Goal: Navigation & Orientation: Find specific page/section

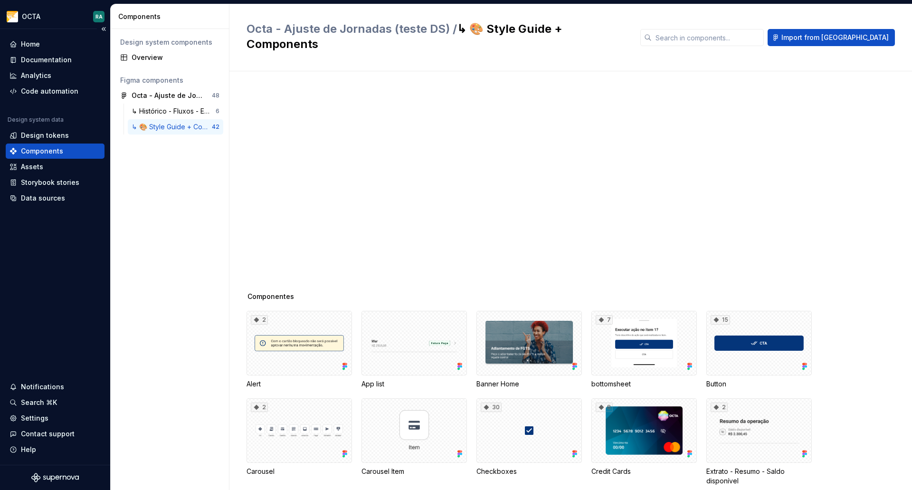
scroll to position [440, 0]
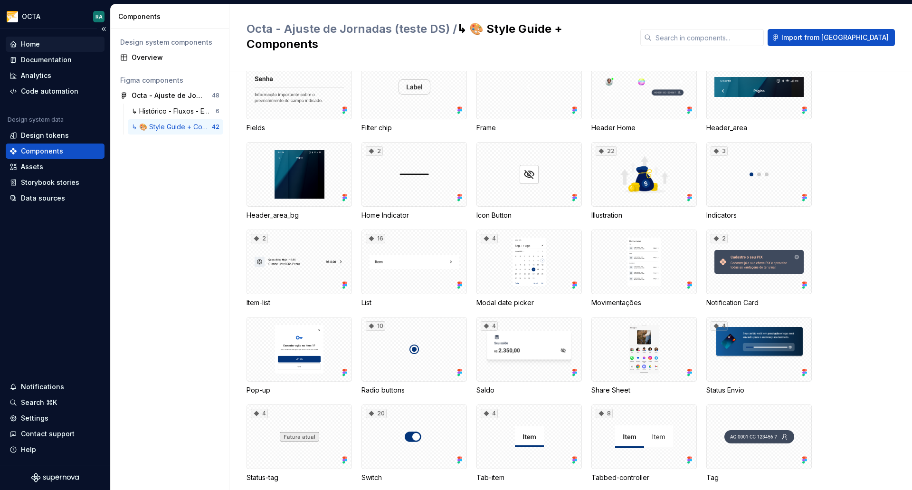
click at [35, 43] on div "Home" at bounding box center [30, 44] width 19 height 10
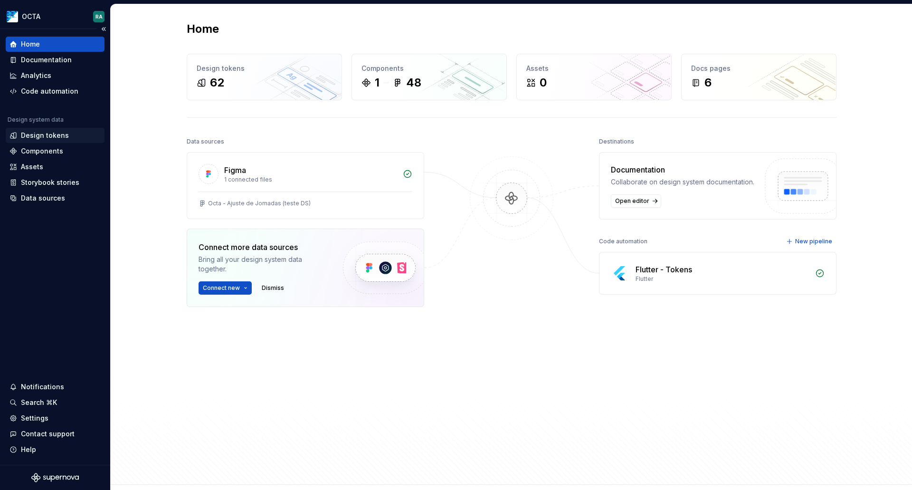
click at [55, 136] on div "Design tokens" at bounding box center [45, 136] width 48 height 10
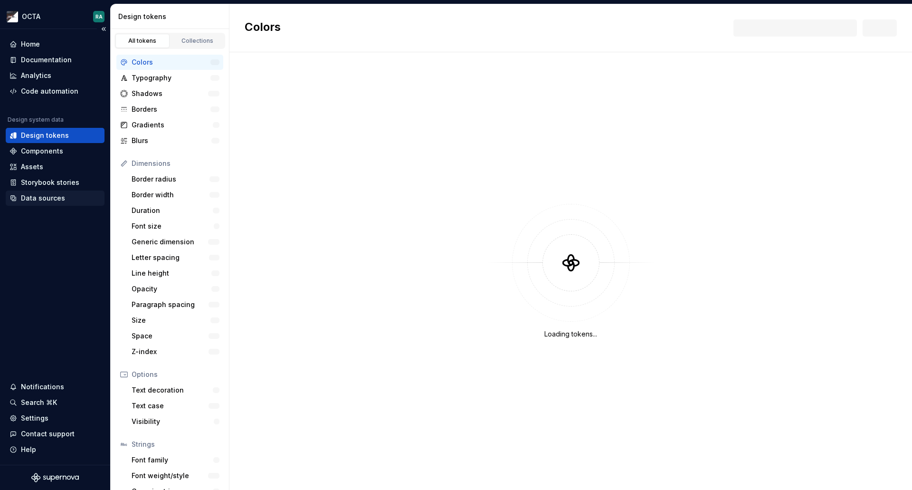
click at [46, 201] on div "Data sources" at bounding box center [43, 198] width 44 height 10
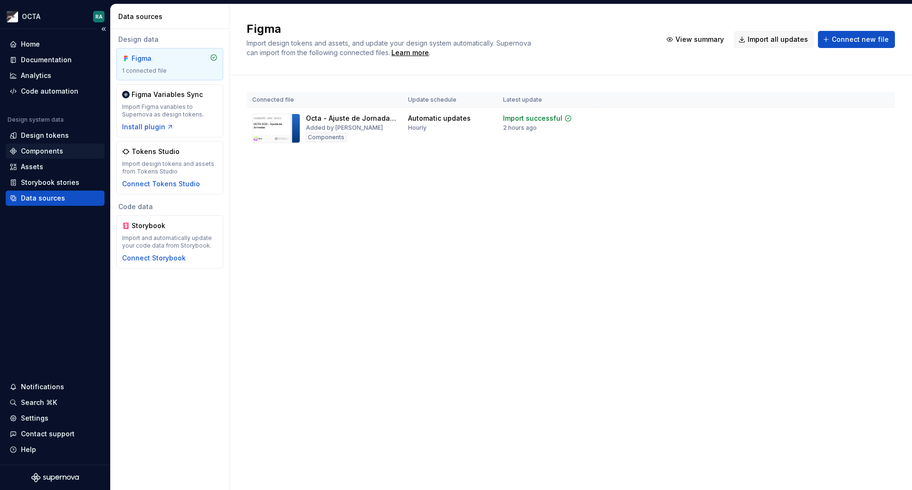
click at [38, 153] on div "Components" at bounding box center [42, 151] width 42 height 10
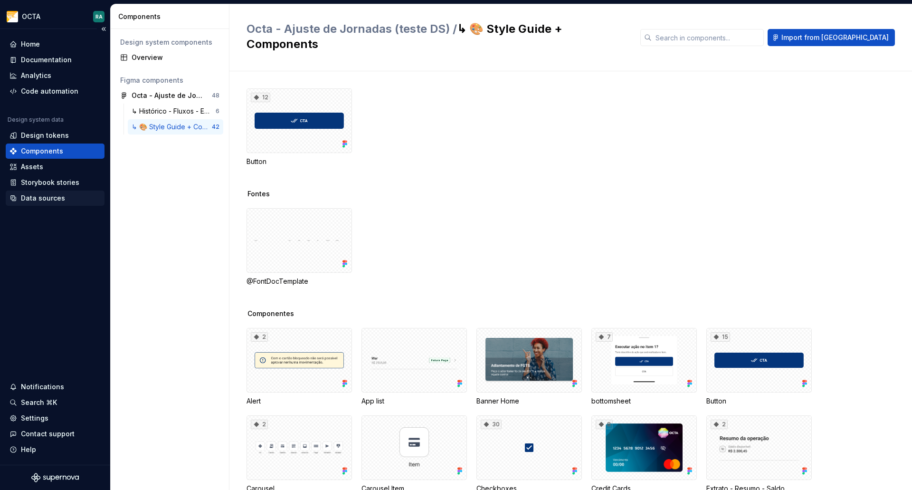
click at [48, 201] on div "Data sources" at bounding box center [43, 198] width 44 height 10
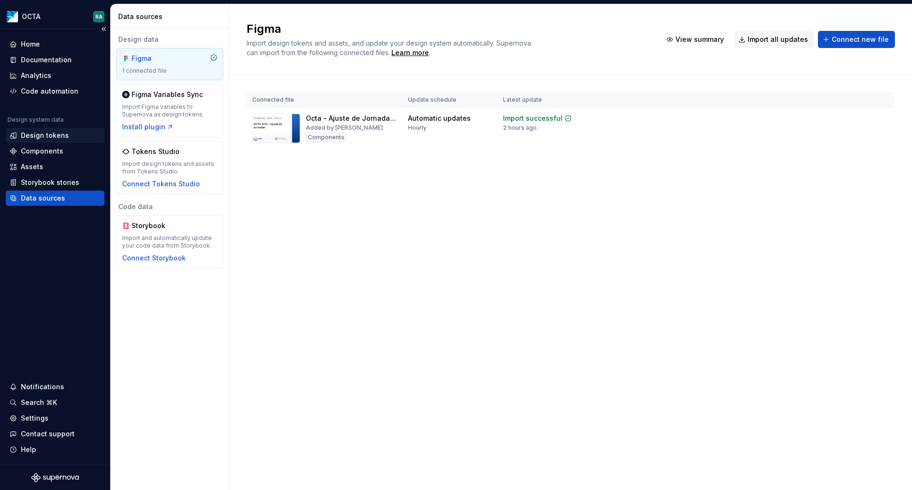
click at [40, 134] on div "Design tokens" at bounding box center [45, 136] width 48 height 10
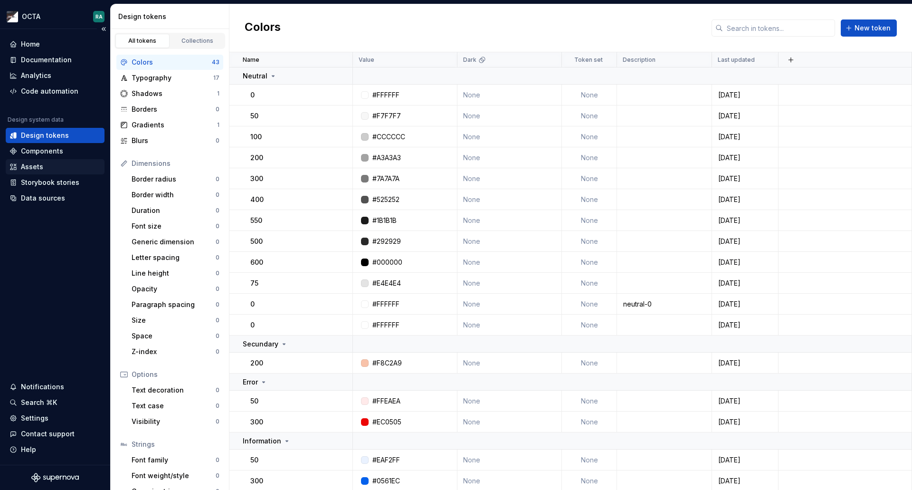
click at [35, 170] on div "Assets" at bounding box center [32, 167] width 22 height 10
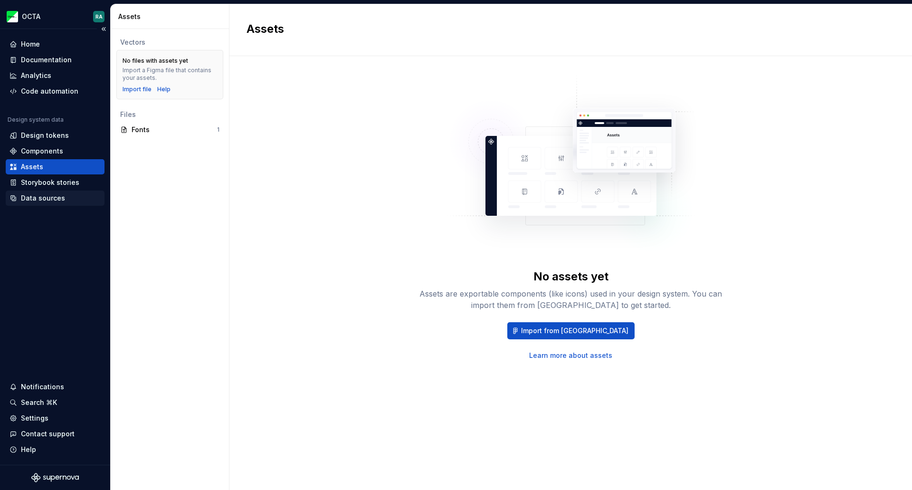
click at [39, 198] on div "Data sources" at bounding box center [43, 198] width 44 height 10
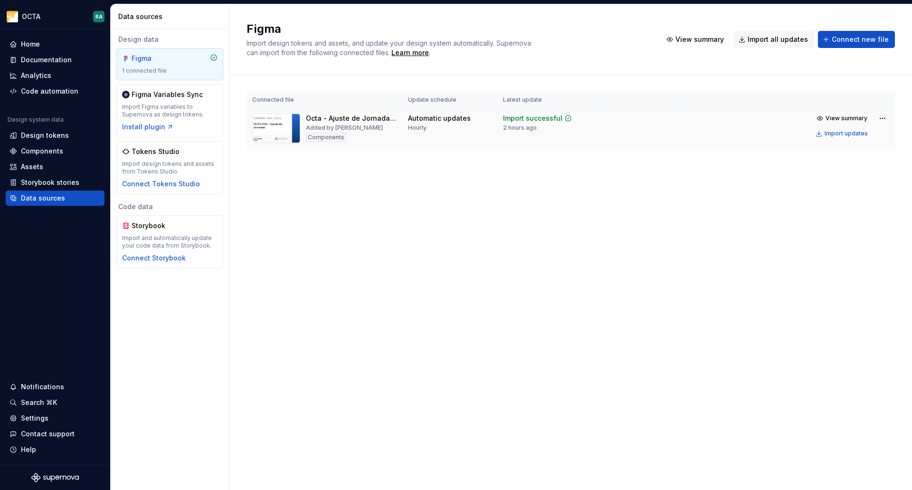
click at [375, 126] on div "Added by [PERSON_NAME]" at bounding box center [344, 128] width 77 height 8
click at [846, 118] on span "View summary" at bounding box center [847, 118] width 42 height 8
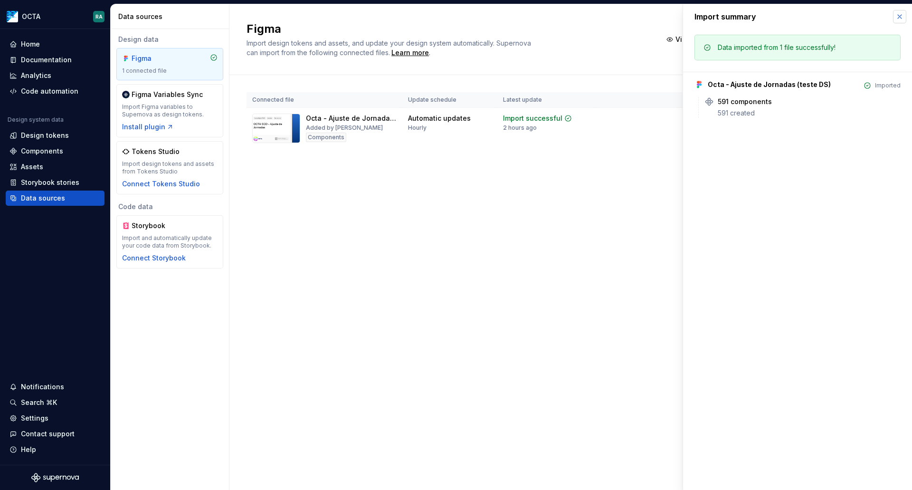
click at [903, 13] on button "button" at bounding box center [899, 16] width 13 height 13
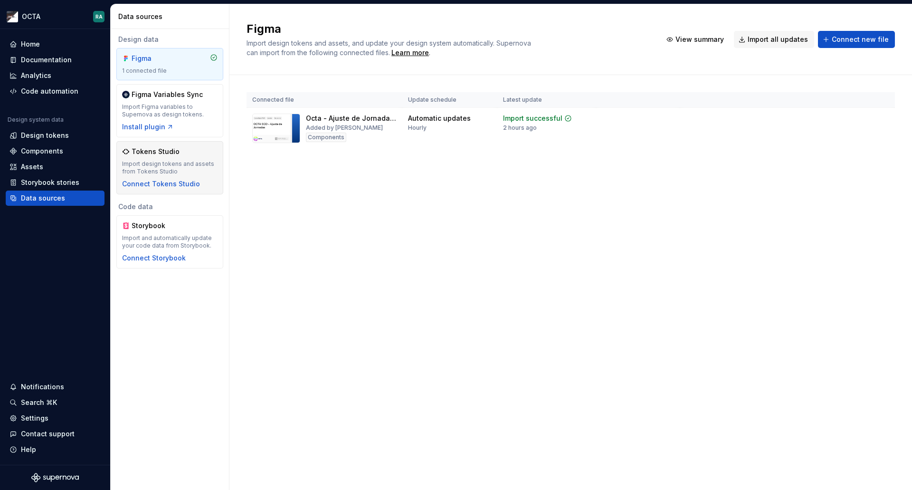
click at [188, 151] on div "Tokens Studio" at bounding box center [169, 152] width 95 height 10
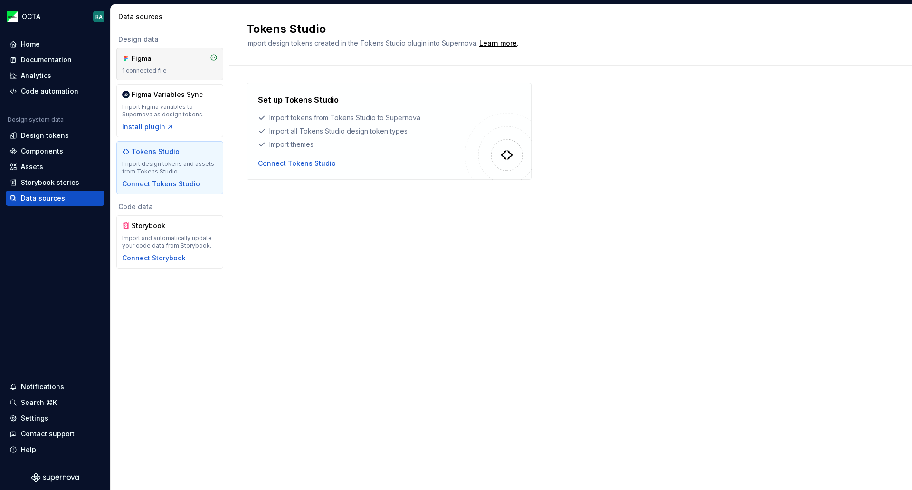
click at [154, 53] on div "Figma 1 connected file" at bounding box center [169, 64] width 107 height 32
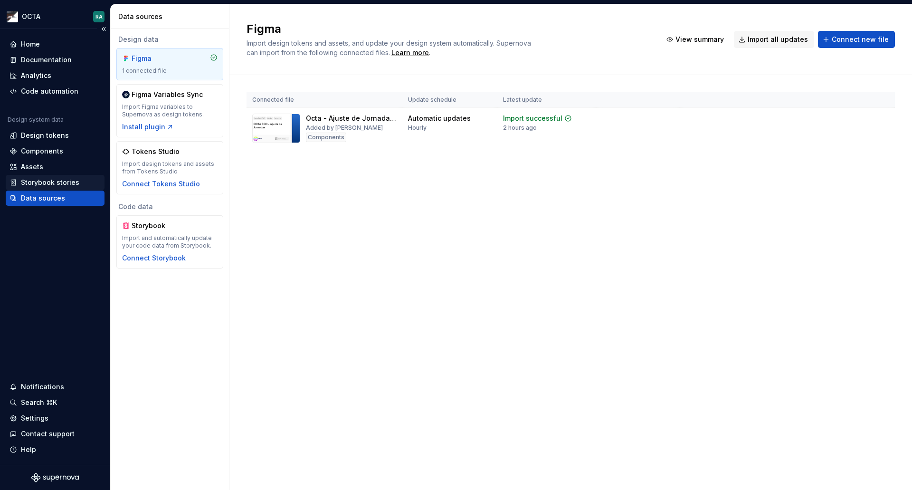
click at [34, 178] on div "Storybook stories" at bounding box center [50, 183] width 58 height 10
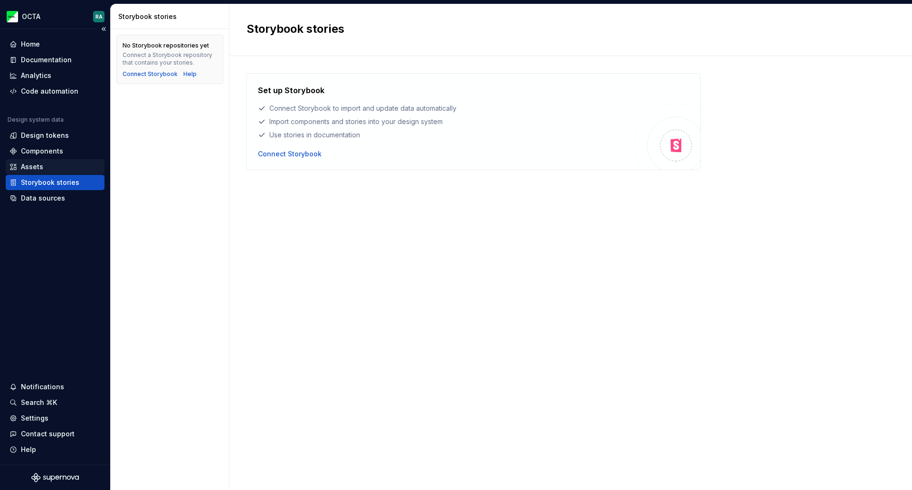
click at [28, 168] on div "Assets" at bounding box center [32, 167] width 22 height 10
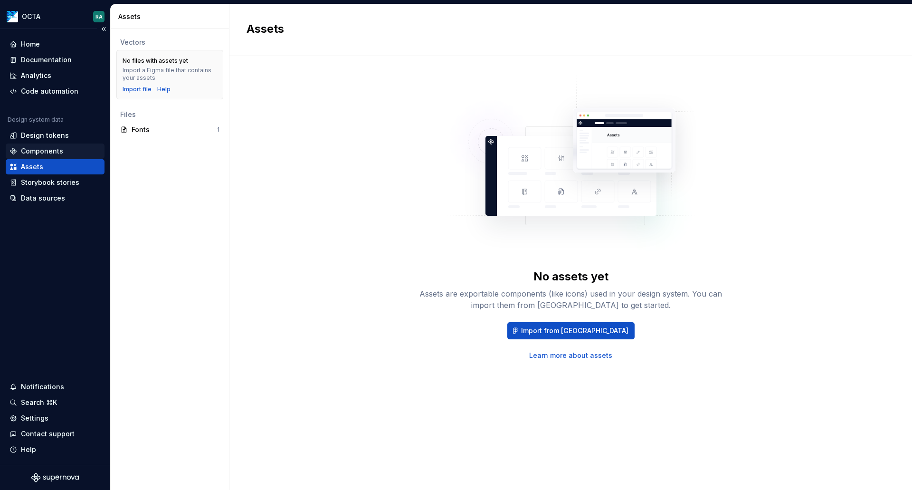
click at [34, 153] on div "Components" at bounding box center [42, 151] width 42 height 10
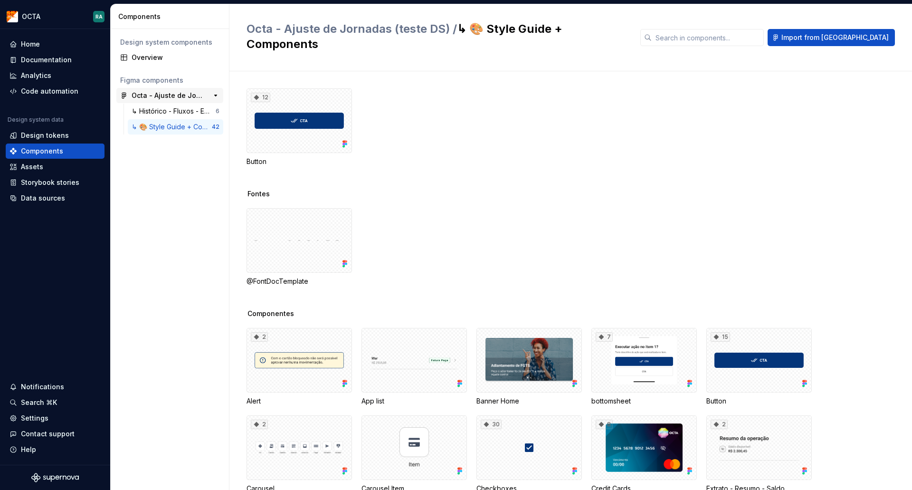
click at [176, 95] on div "Octa - Ajuste de Jornadas (teste DS)" at bounding box center [167, 96] width 71 height 10
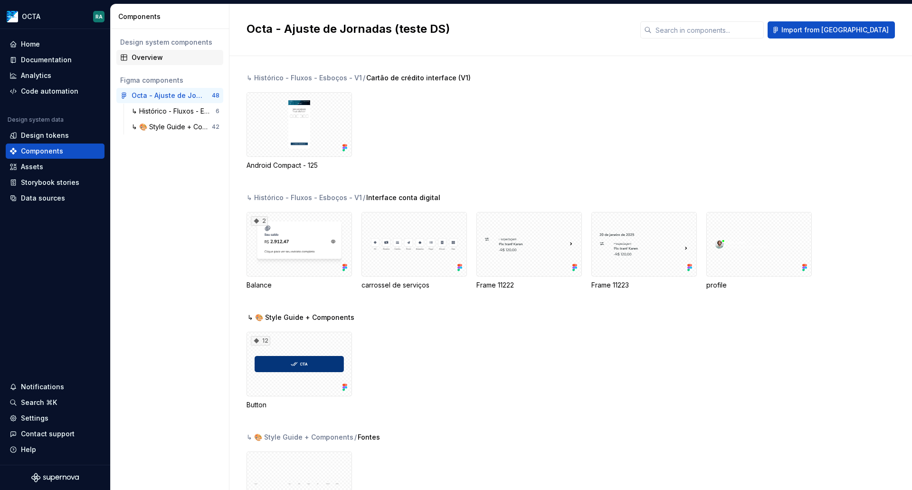
click at [128, 54] on div "Overview" at bounding box center [169, 58] width 99 height 10
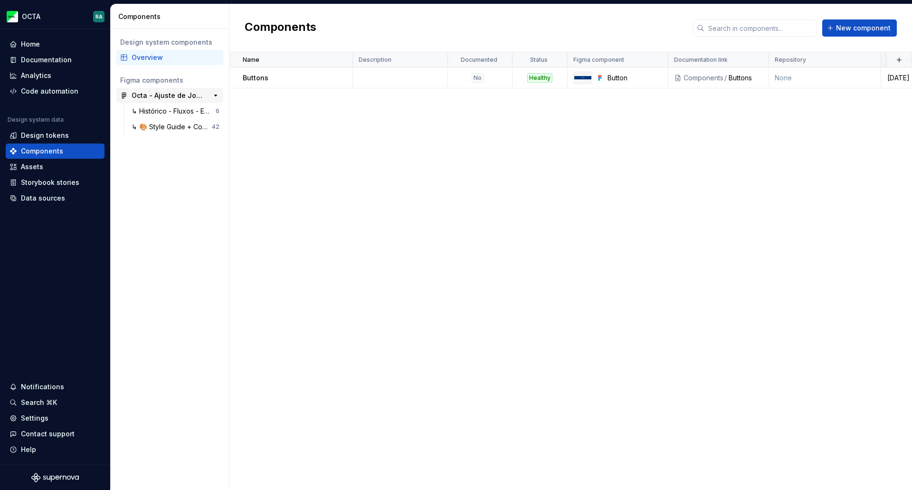
click at [157, 94] on div "Octa - Ajuste de Jornadas (teste DS)" at bounding box center [167, 96] width 71 height 10
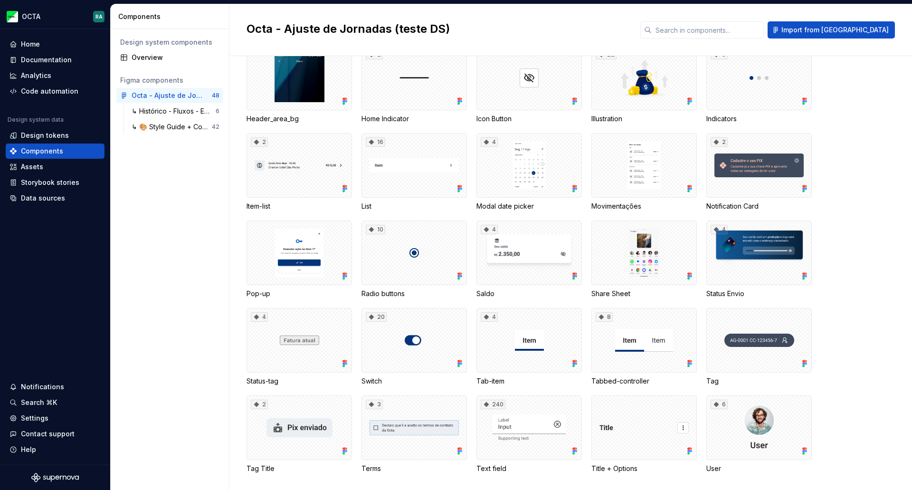
scroll to position [786, 0]
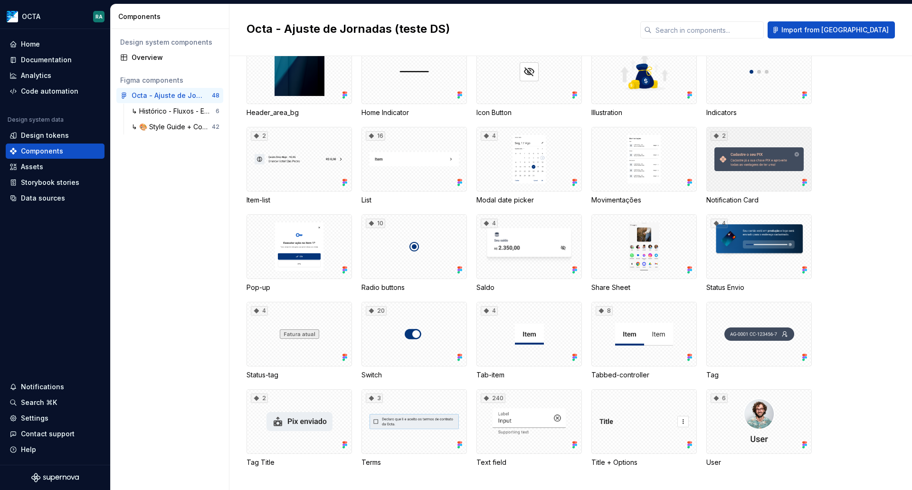
click at [756, 158] on div "2" at bounding box center [758, 159] width 105 height 65
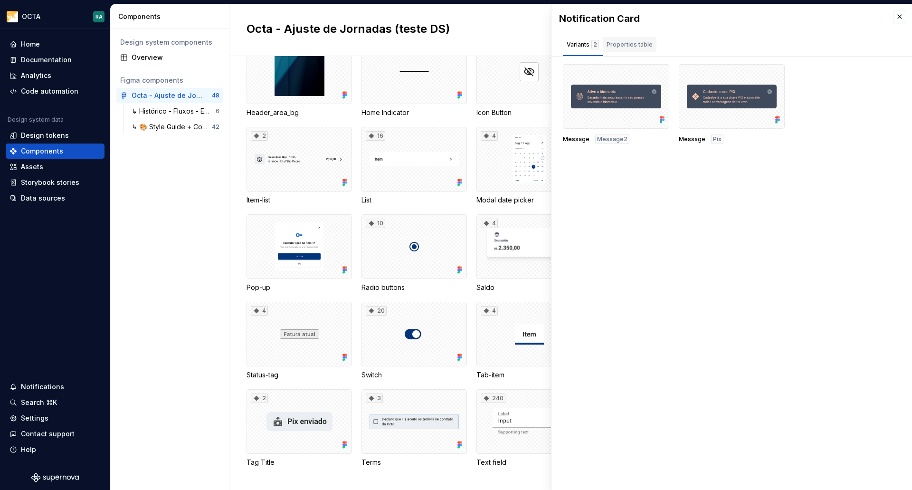
click at [625, 46] on div "Properties table" at bounding box center [630, 45] width 46 height 10
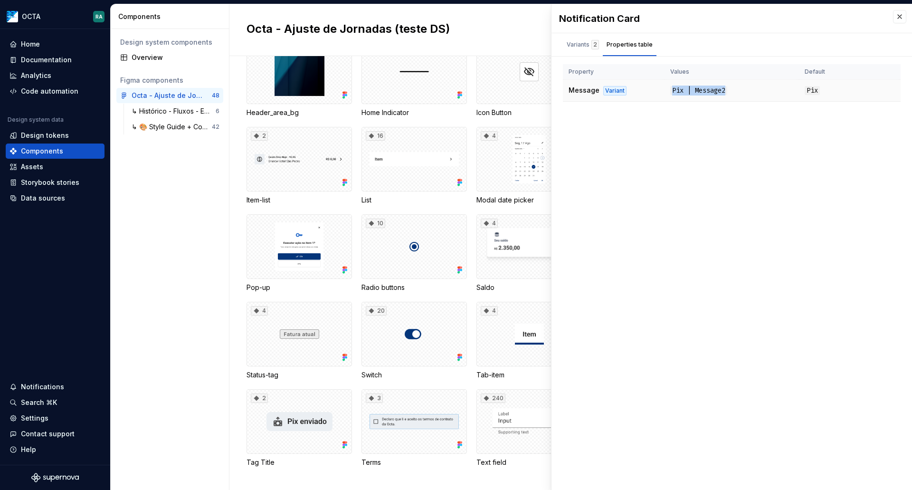
drag, startPoint x: 666, startPoint y: 89, endPoint x: 736, endPoint y: 89, distance: 69.8
click at [736, 89] on td "Pix | Message2" at bounding box center [732, 91] width 134 height 22
click at [751, 94] on td "Pix | Message2" at bounding box center [732, 91] width 134 height 22
click at [577, 47] on div "Variants 2" at bounding box center [583, 45] width 32 height 10
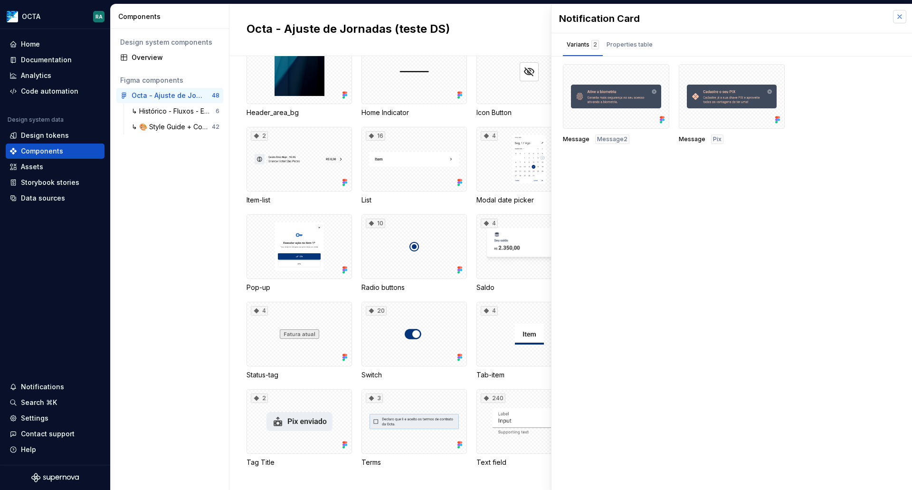
click at [897, 18] on button "button" at bounding box center [899, 16] width 13 height 13
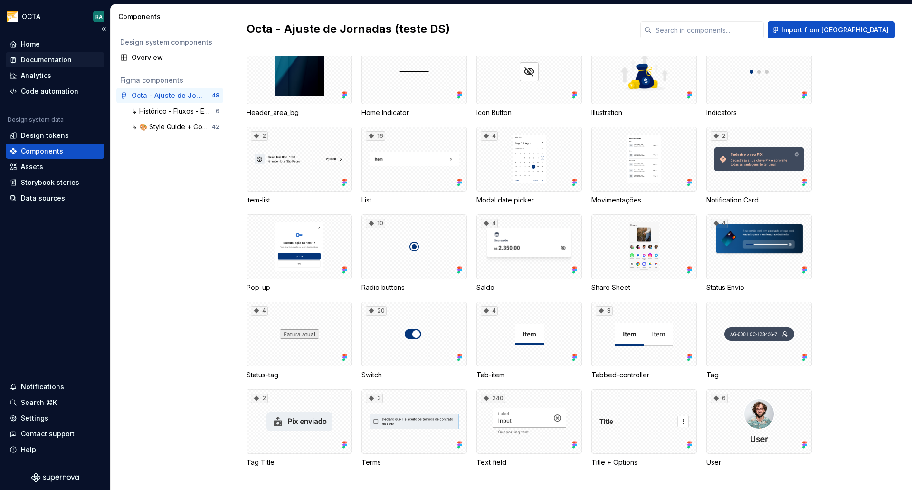
click at [44, 61] on div "Documentation" at bounding box center [46, 60] width 51 height 10
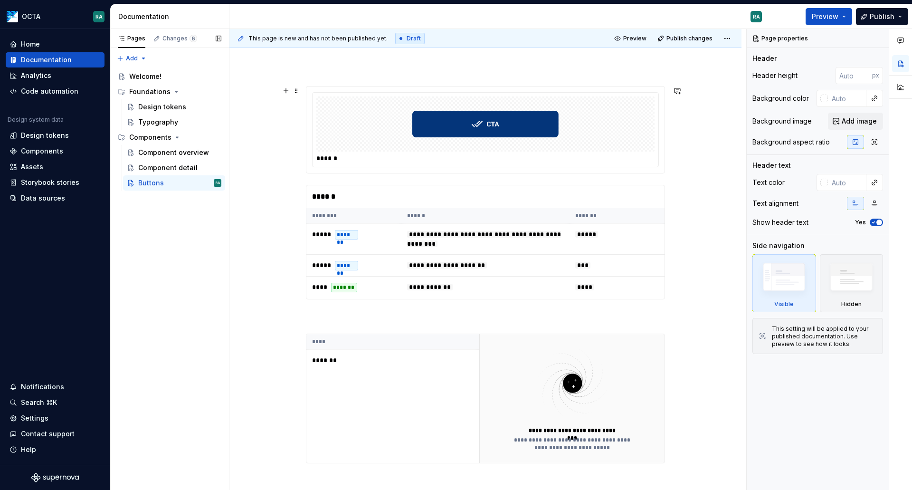
scroll to position [4, 0]
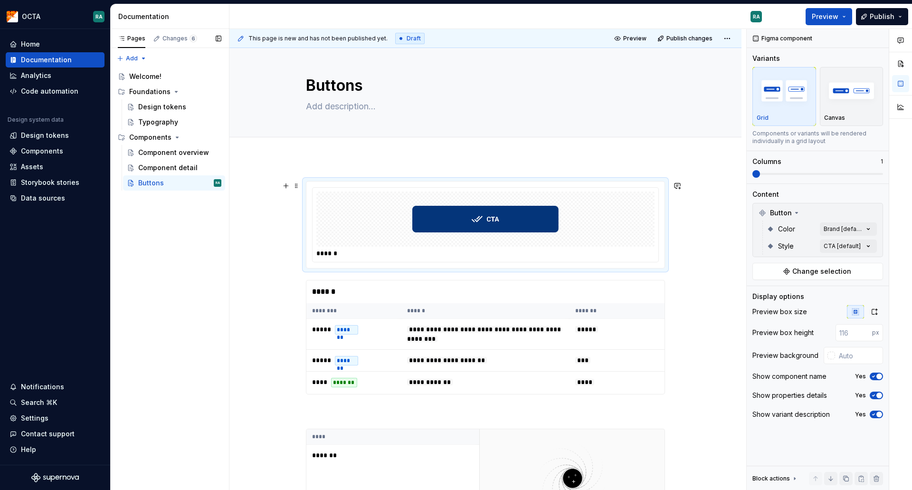
click at [471, 236] on img at bounding box center [485, 219] width 146 height 48
click at [468, 213] on img at bounding box center [485, 219] width 146 height 48
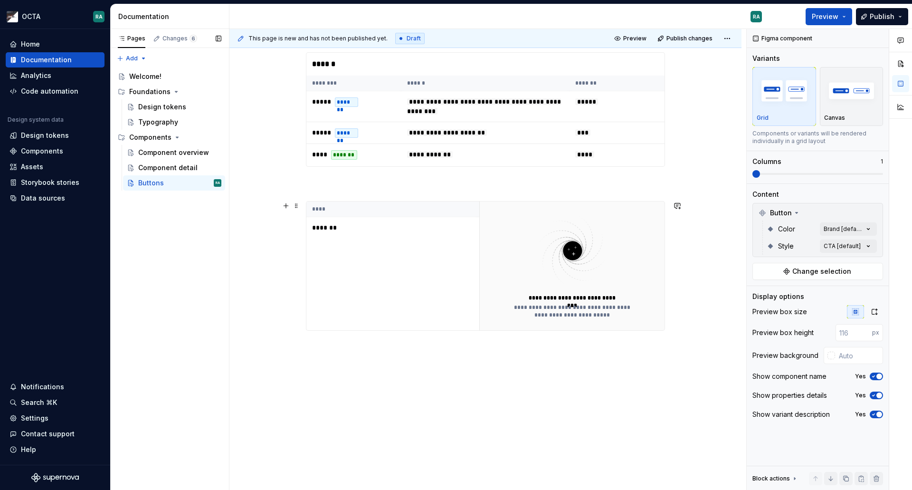
scroll to position [270, 0]
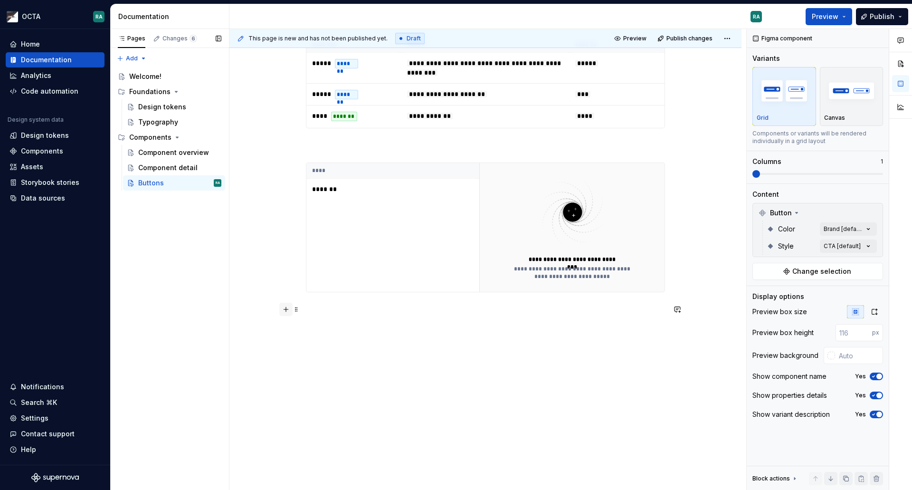
click at [285, 308] on button "button" at bounding box center [285, 309] width 13 height 13
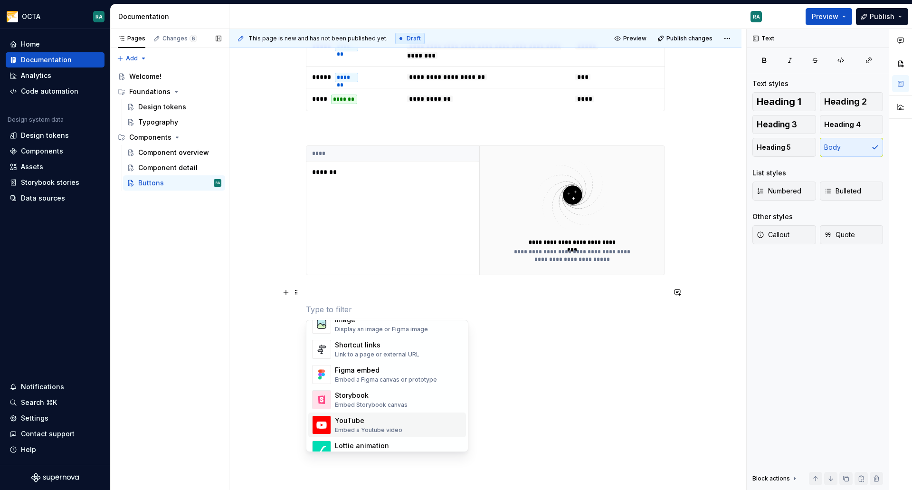
scroll to position [380, 0]
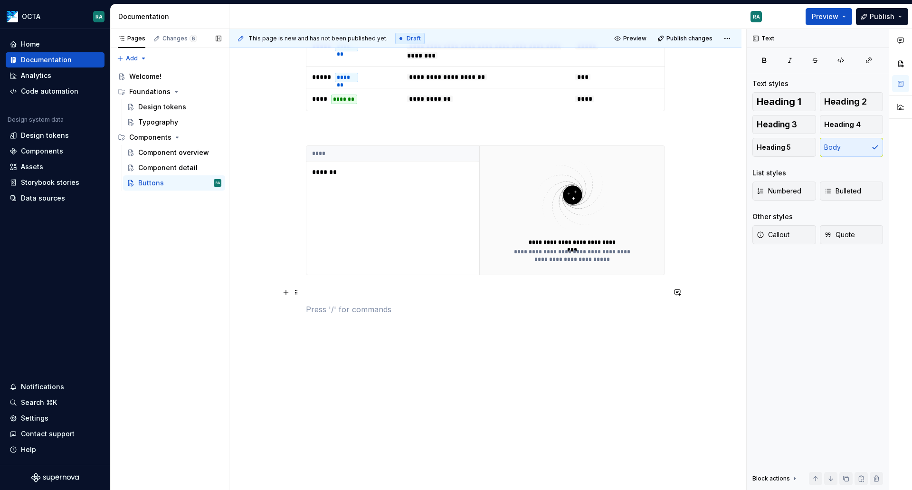
click at [557, 332] on p at bounding box center [485, 326] width 359 height 11
click at [373, 303] on div "**********" at bounding box center [485, 115] width 359 height 434
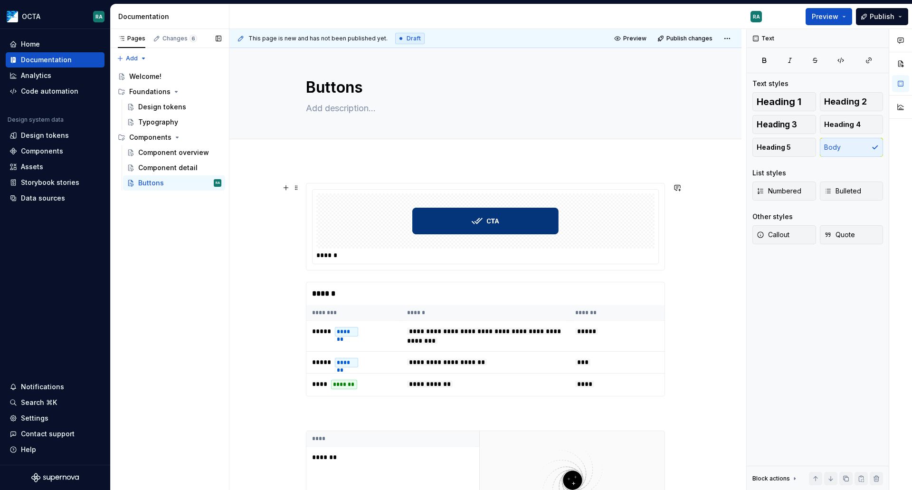
scroll to position [0, 0]
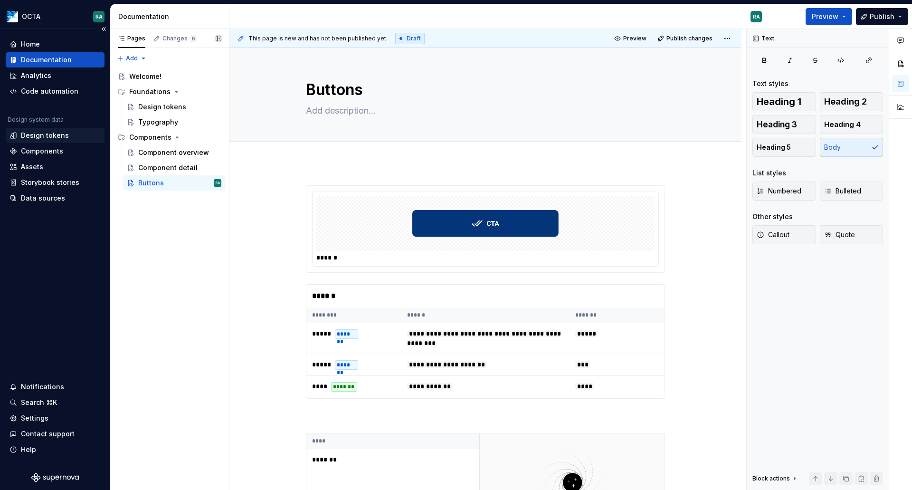
click at [56, 138] on div "Design tokens" at bounding box center [45, 136] width 48 height 10
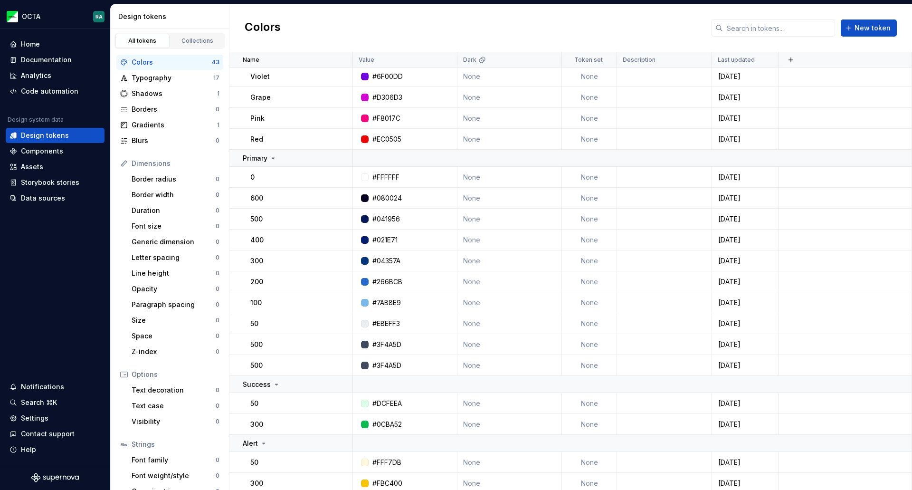
scroll to position [613, 0]
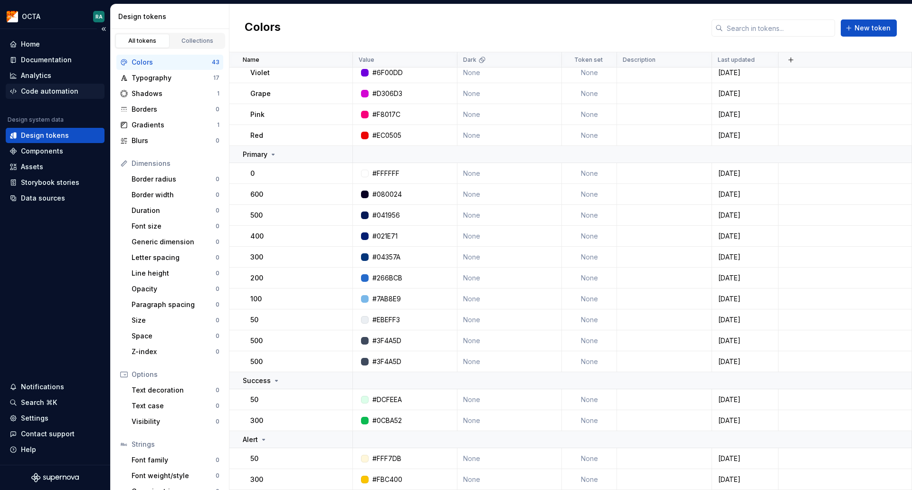
click at [64, 90] on div "Code automation" at bounding box center [49, 91] width 57 height 10
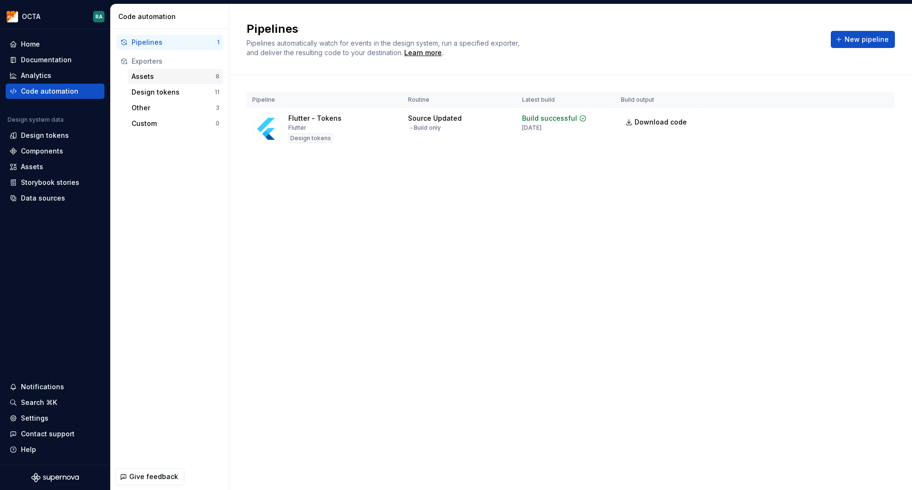
click at [157, 78] on div "Assets" at bounding box center [174, 77] width 84 height 10
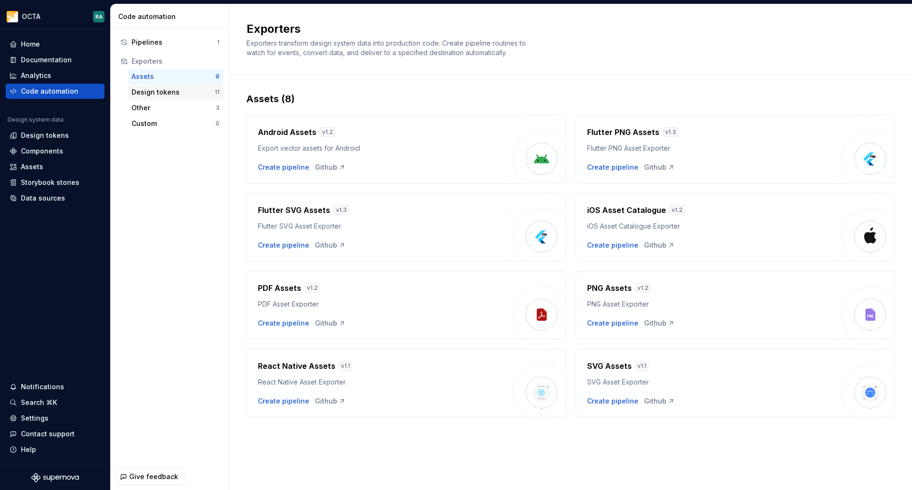
click at [180, 95] on div "Design tokens" at bounding box center [173, 92] width 83 height 10
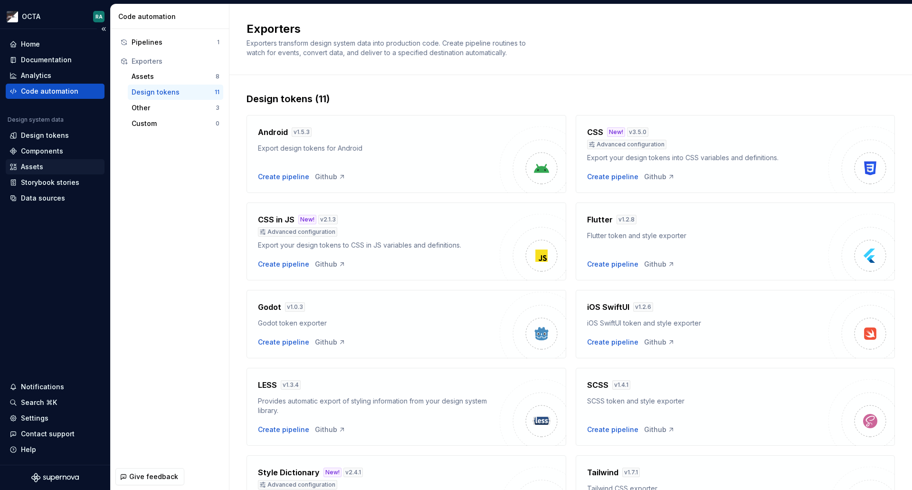
click at [38, 167] on div "Assets" at bounding box center [32, 167] width 22 height 10
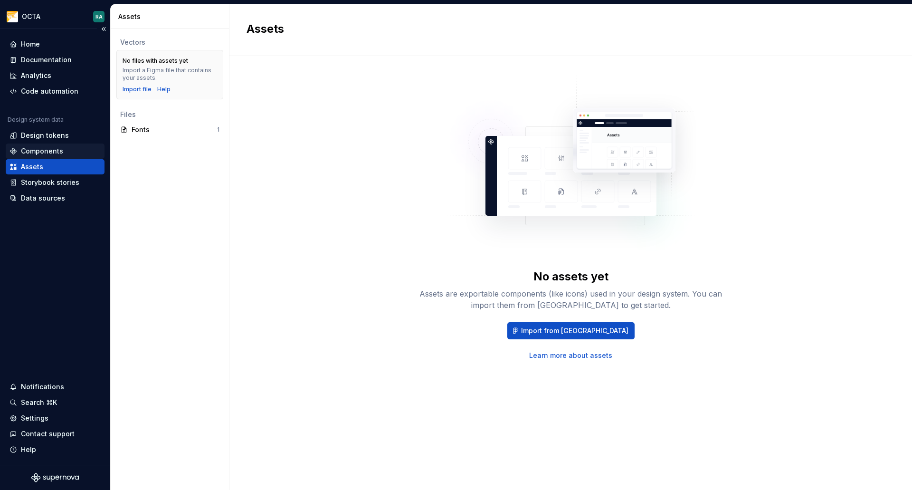
click at [41, 150] on div "Components" at bounding box center [42, 151] width 42 height 10
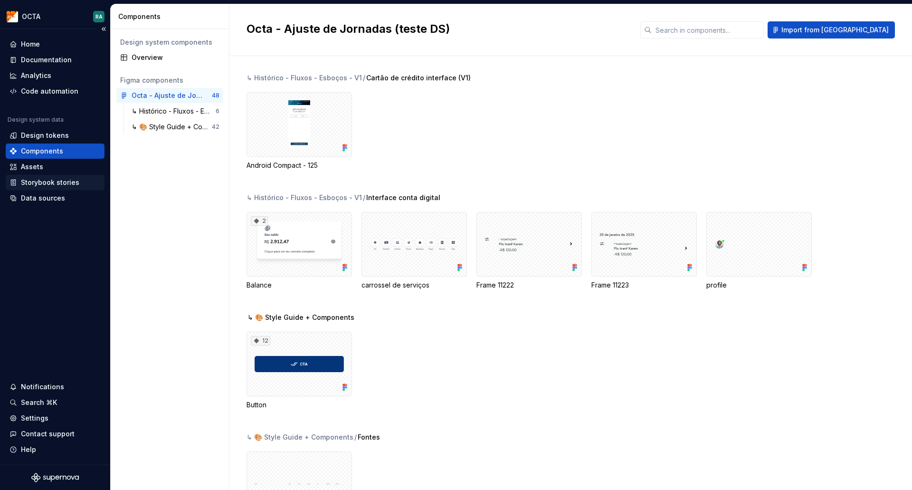
click at [67, 185] on div "Storybook stories" at bounding box center [50, 183] width 58 height 10
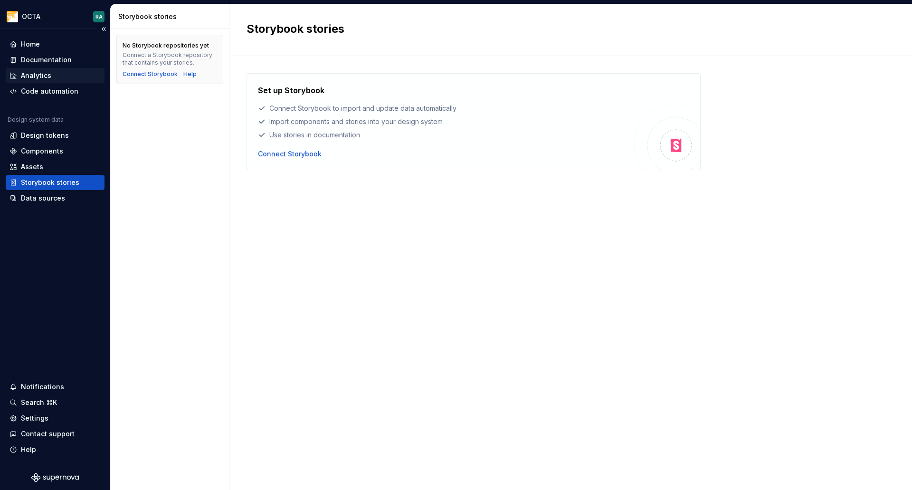
click at [46, 77] on div "Analytics" at bounding box center [36, 76] width 30 height 10
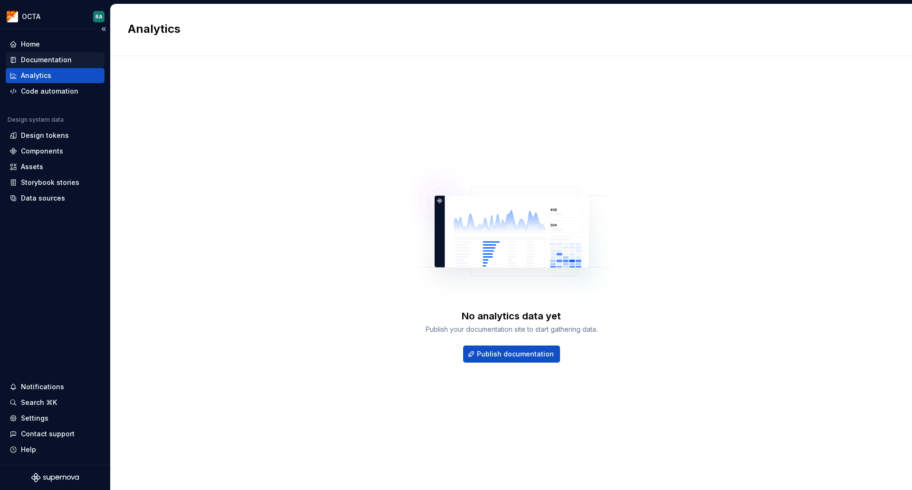
click at [36, 60] on div "Documentation" at bounding box center [46, 60] width 51 height 10
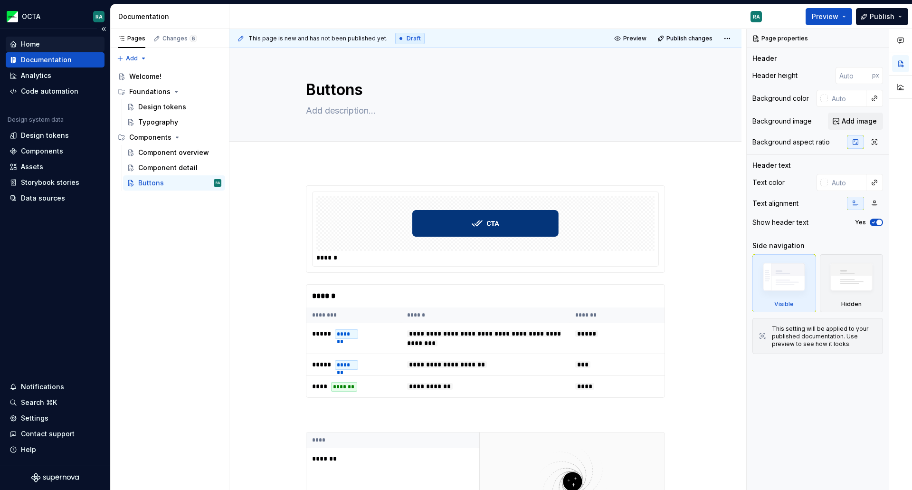
click at [28, 43] on div "Home" at bounding box center [30, 44] width 19 height 10
type textarea "*"
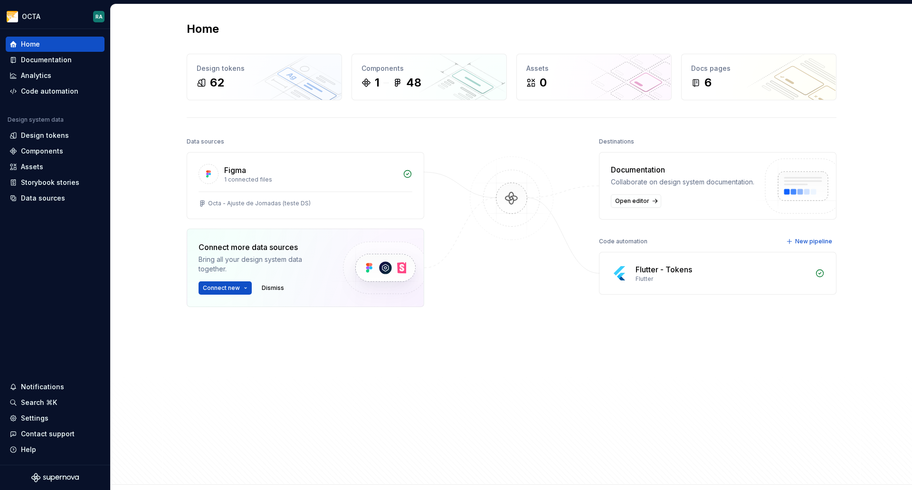
click at [801, 24] on div "Home" at bounding box center [512, 28] width 650 height 15
